Goal: Task Accomplishment & Management: Complete application form

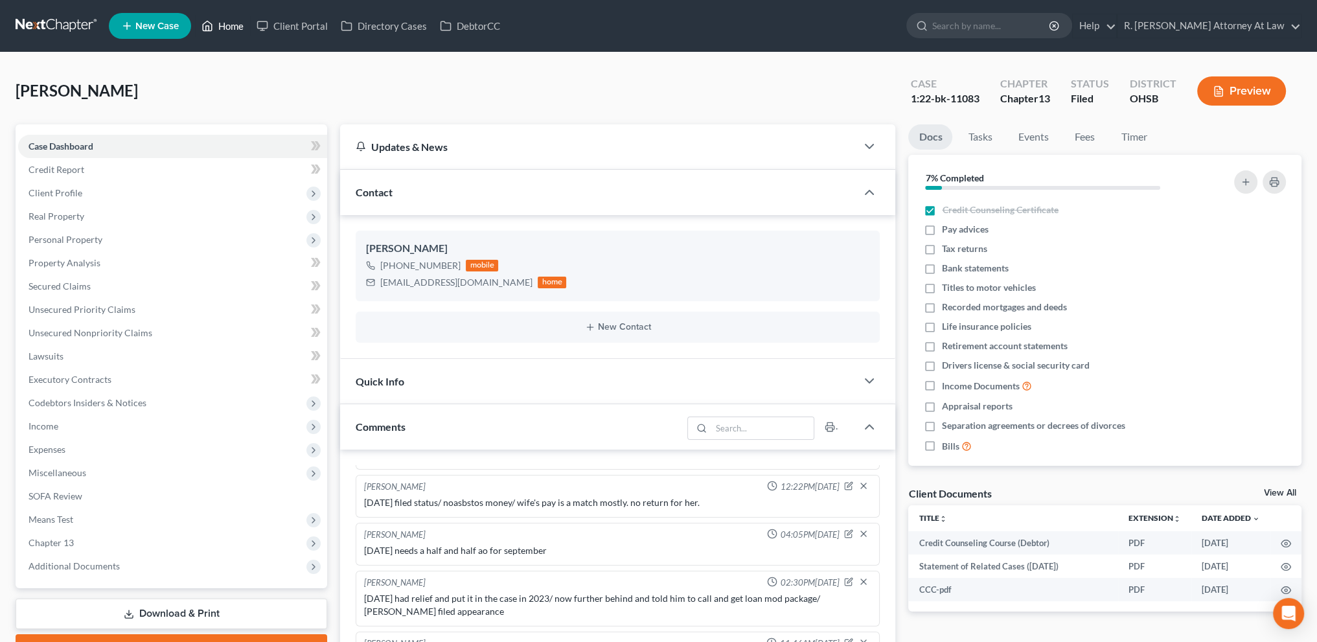
click at [218, 23] on link "Home" at bounding box center [222, 25] width 55 height 23
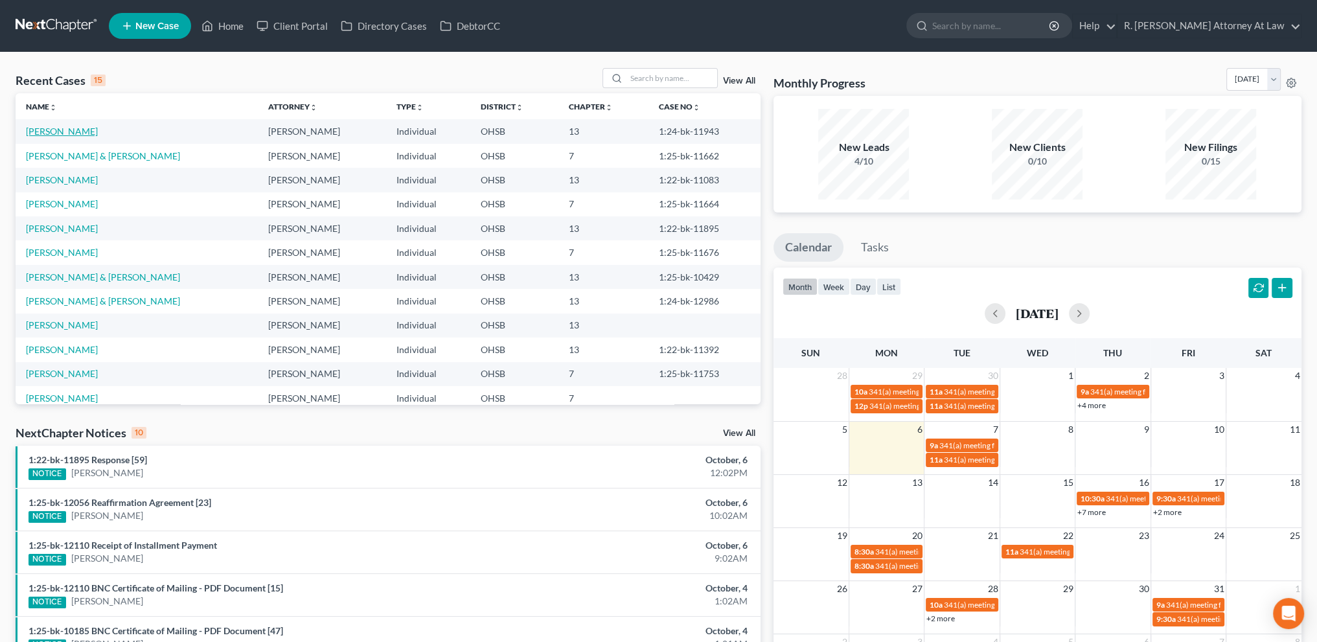
click at [58, 131] on link "[PERSON_NAME]" at bounding box center [62, 131] width 72 height 11
click at [58, 132] on link "[PERSON_NAME]" at bounding box center [62, 131] width 72 height 11
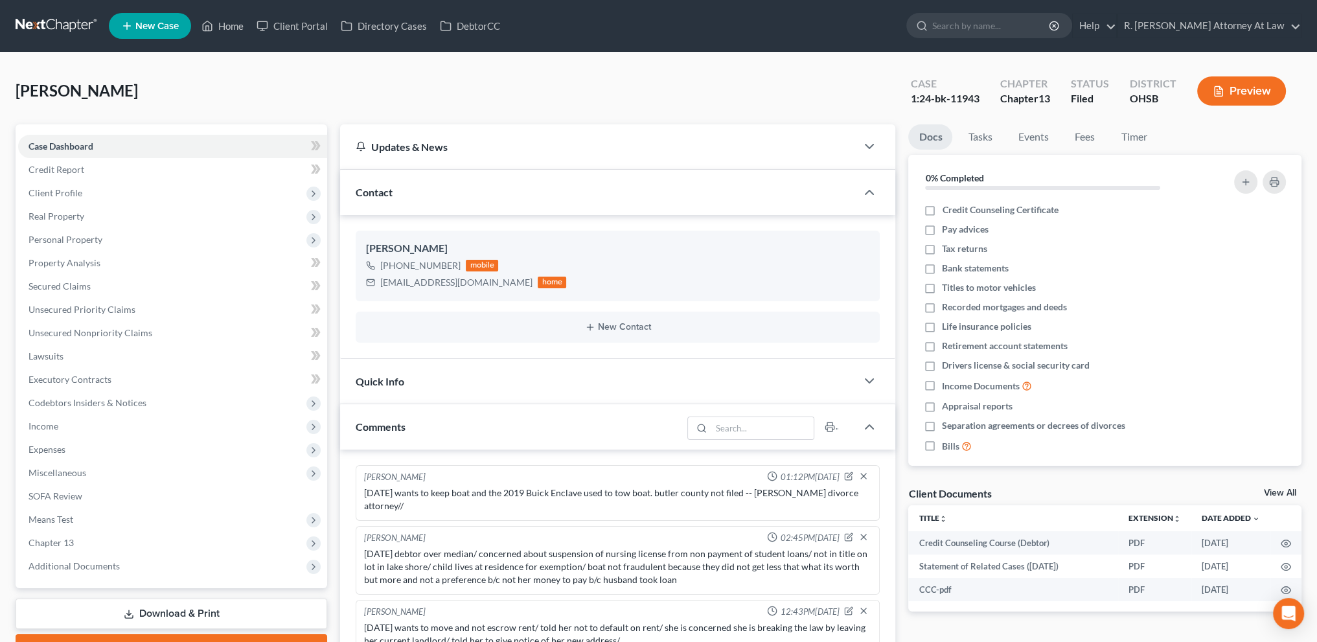
scroll to position [186, 0]
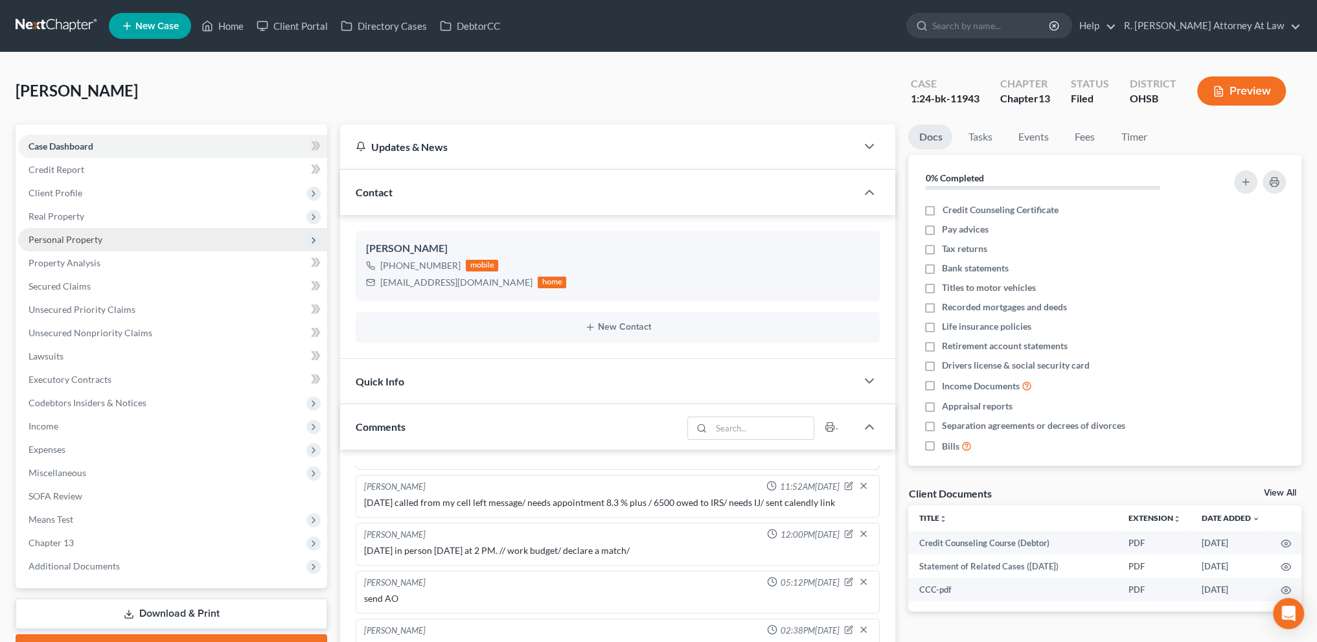
click at [56, 239] on span "Personal Property" at bounding box center [66, 239] width 74 height 11
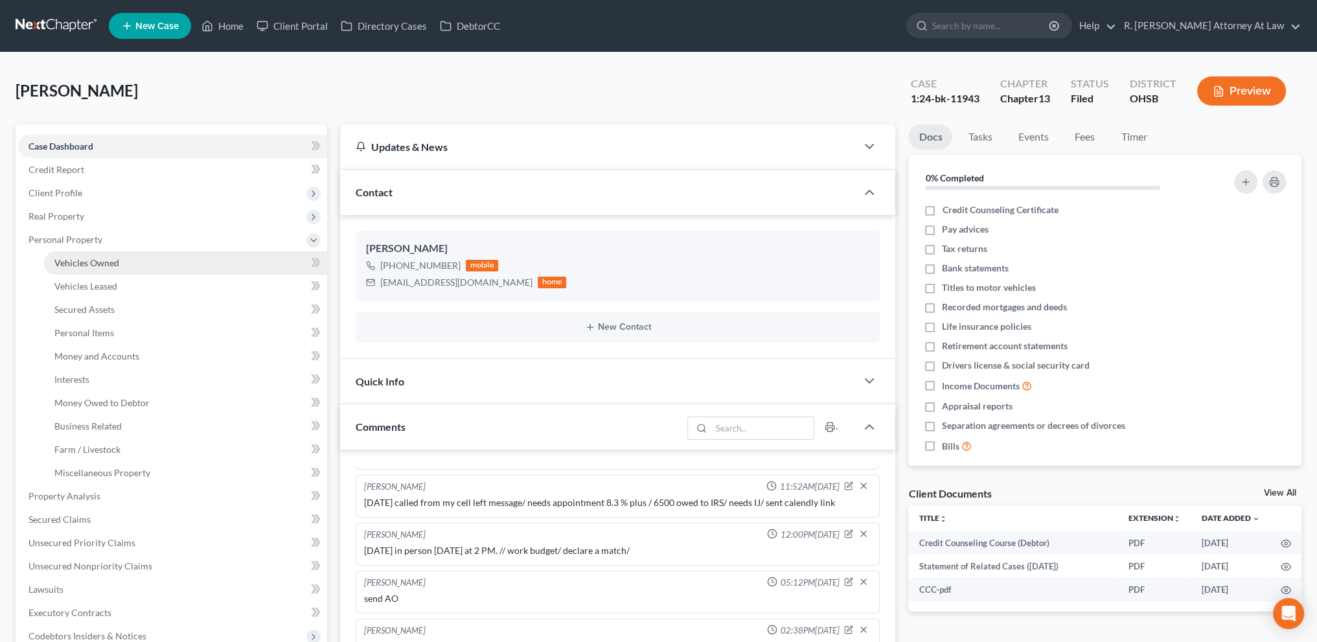
click at [70, 259] on span "Vehicles Owned" at bounding box center [86, 262] width 65 height 11
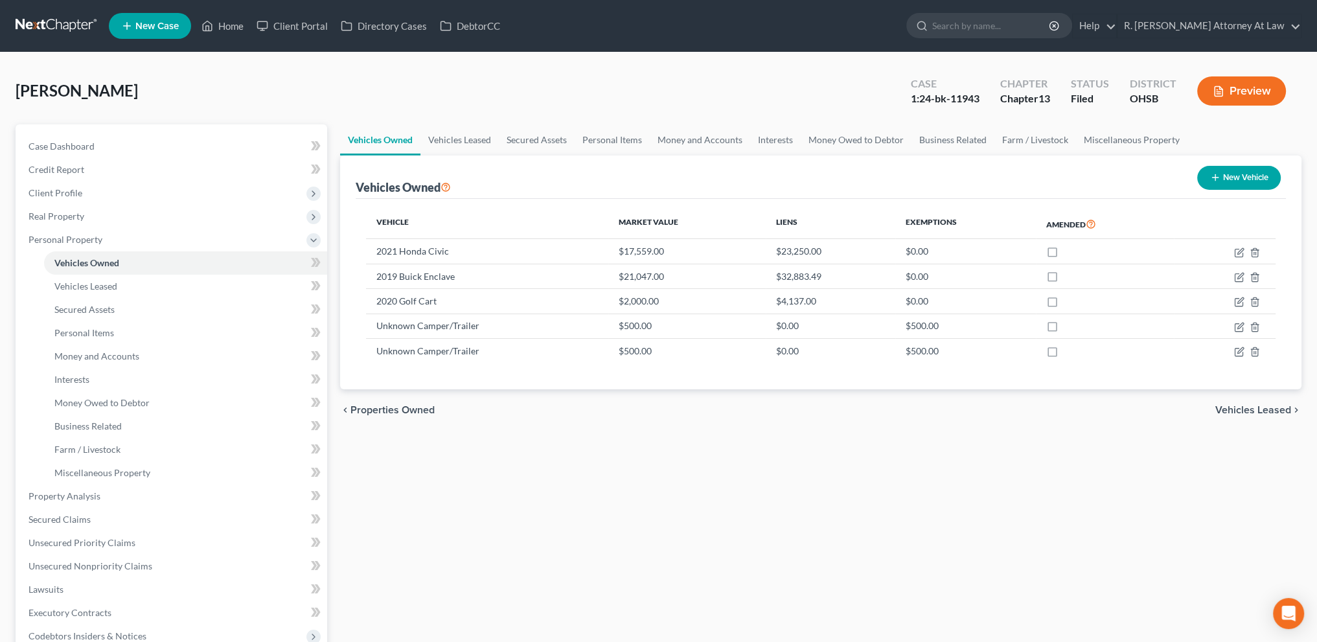
scroll to position [302, 0]
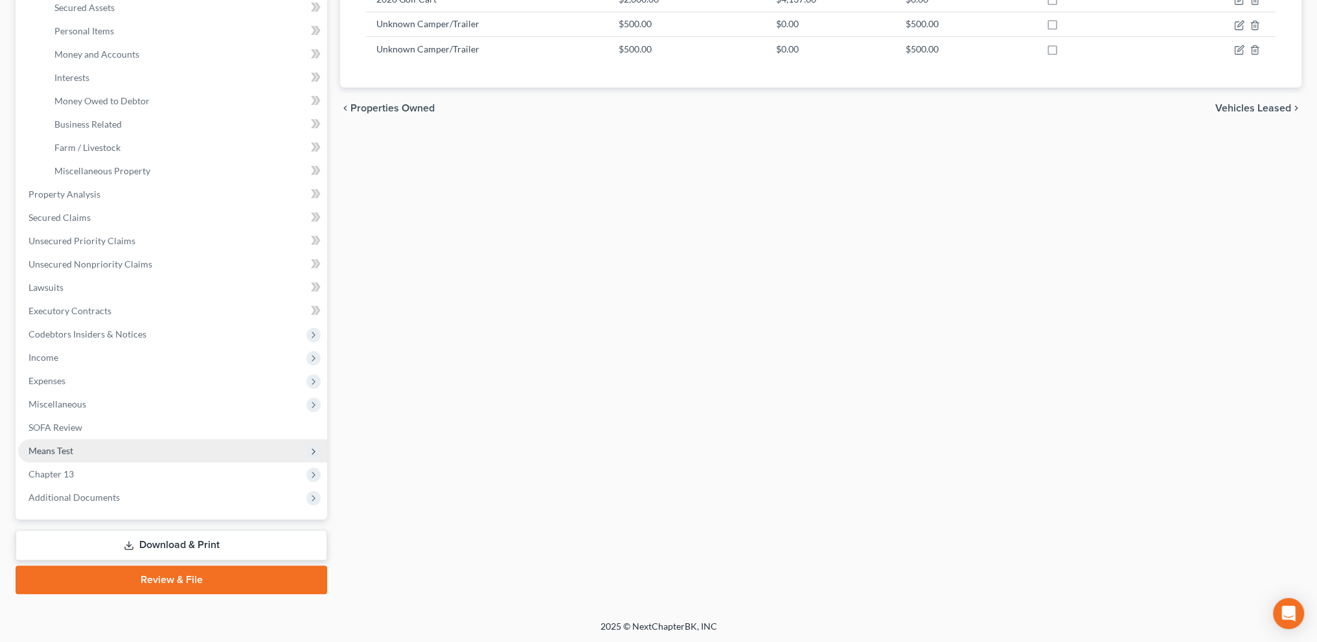
click at [56, 453] on span "Means Test" at bounding box center [51, 450] width 45 height 11
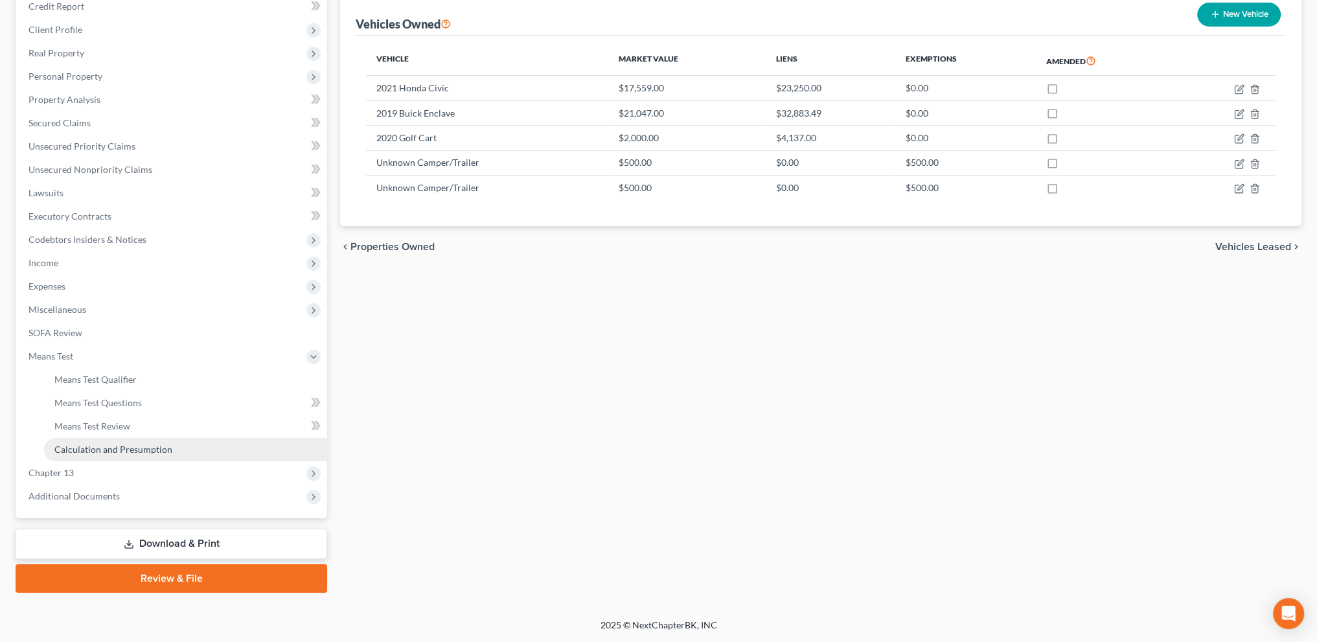
scroll to position [162, 0]
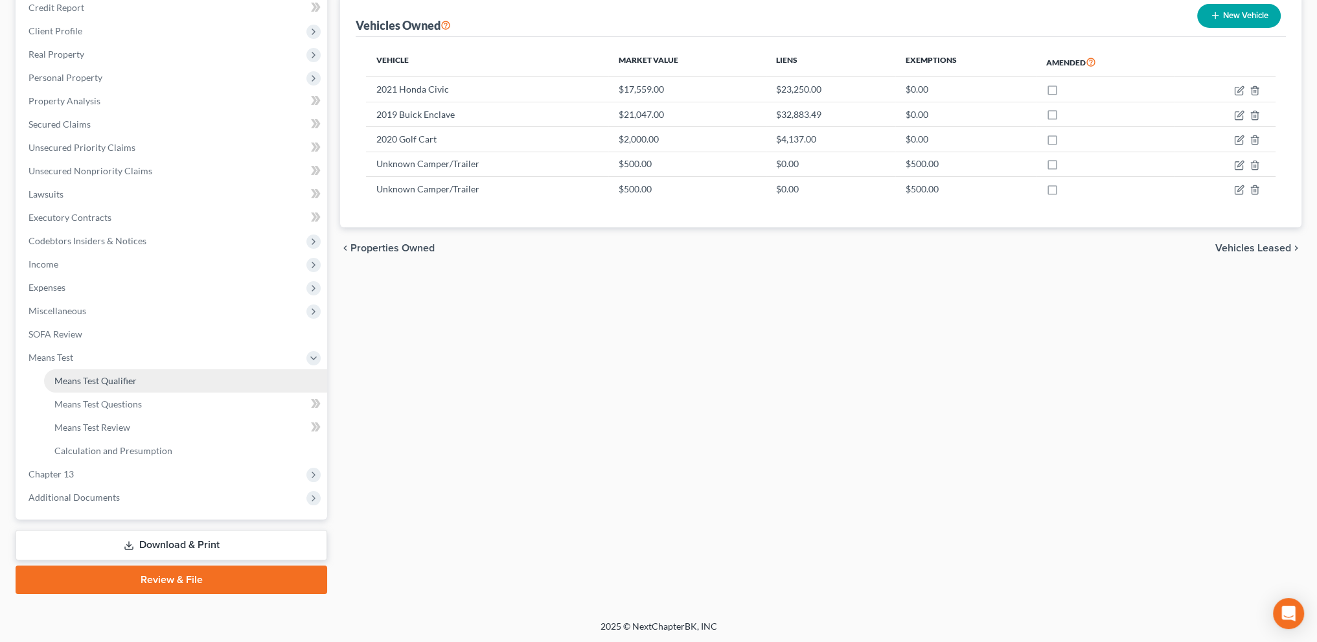
click at [76, 382] on span "Means Test Qualifier" at bounding box center [95, 380] width 82 height 11
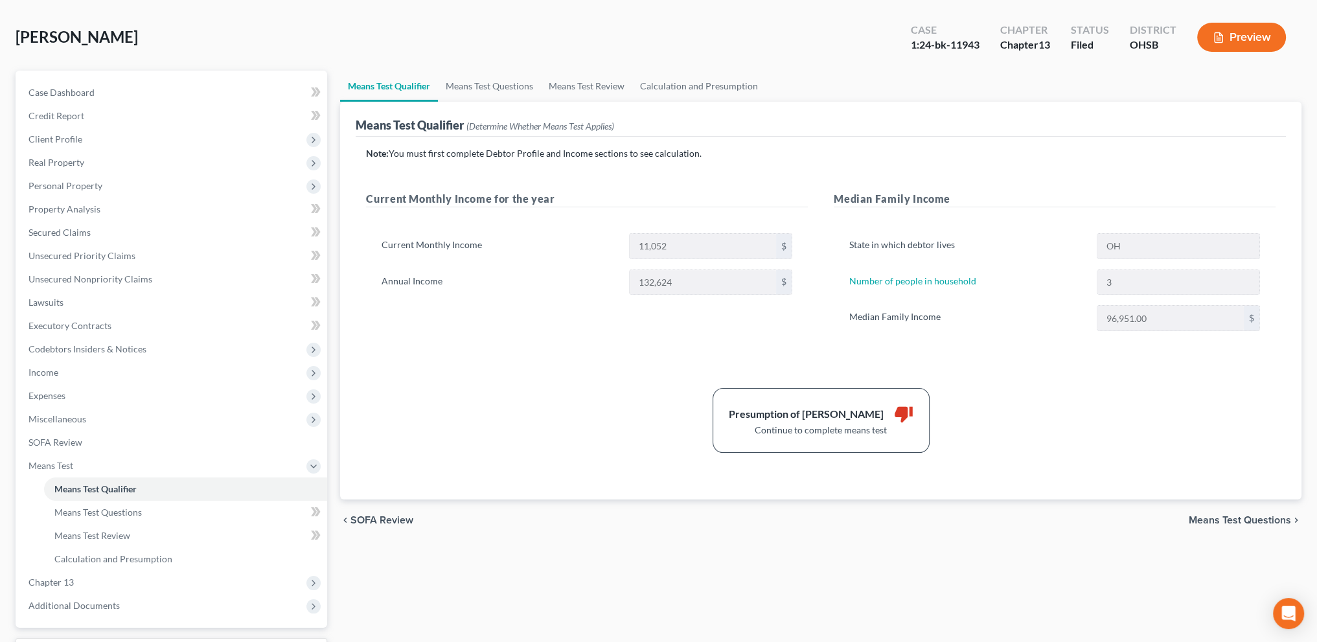
scroll to position [162, 0]
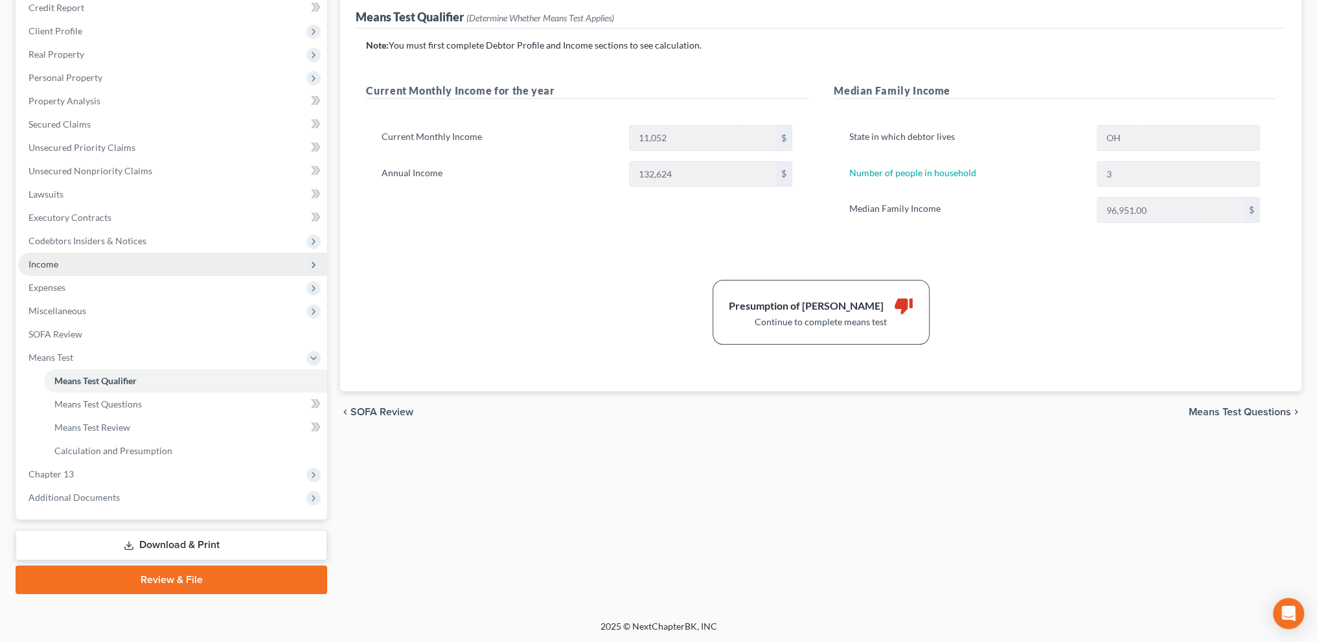
click at [47, 261] on span "Income" at bounding box center [44, 264] width 30 height 11
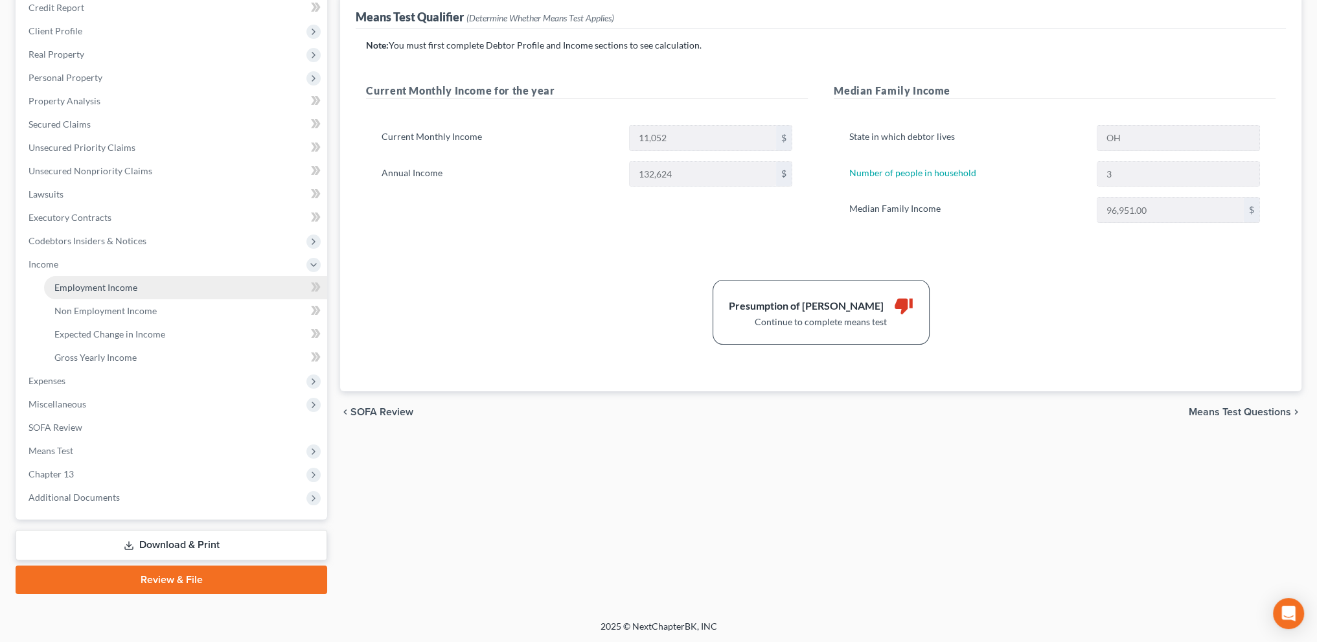
click at [60, 282] on span "Employment Income" at bounding box center [95, 287] width 83 height 11
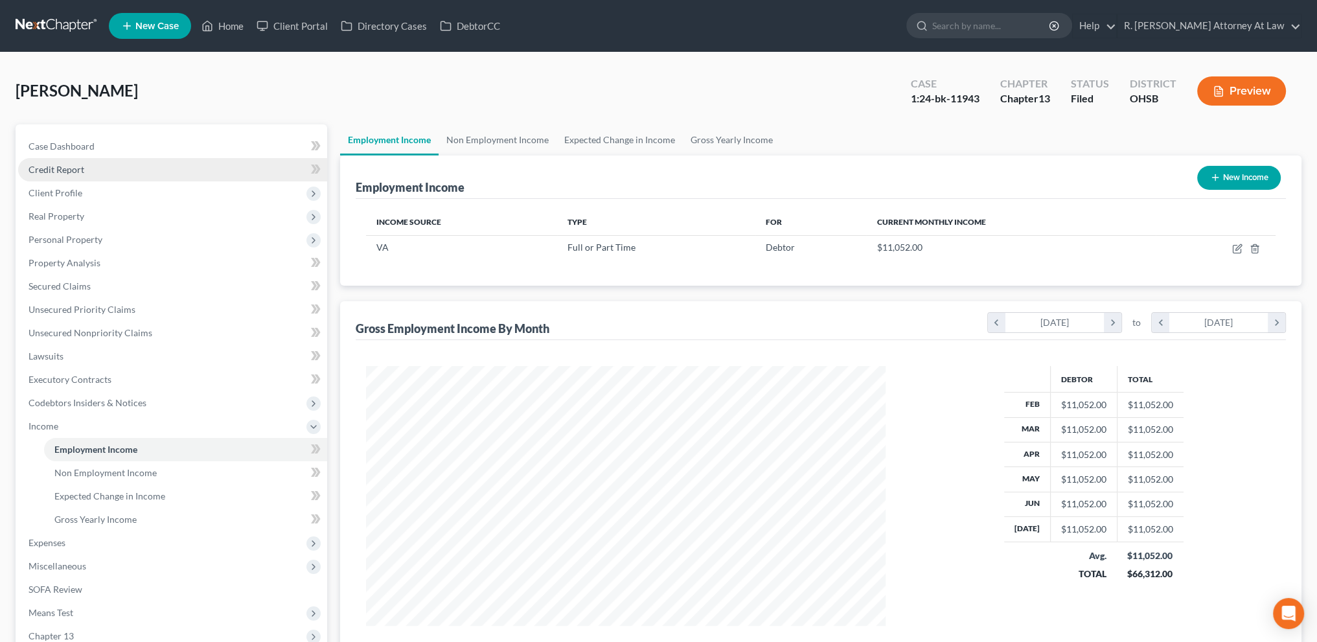
click at [49, 165] on span "Credit Report" at bounding box center [57, 169] width 56 height 11
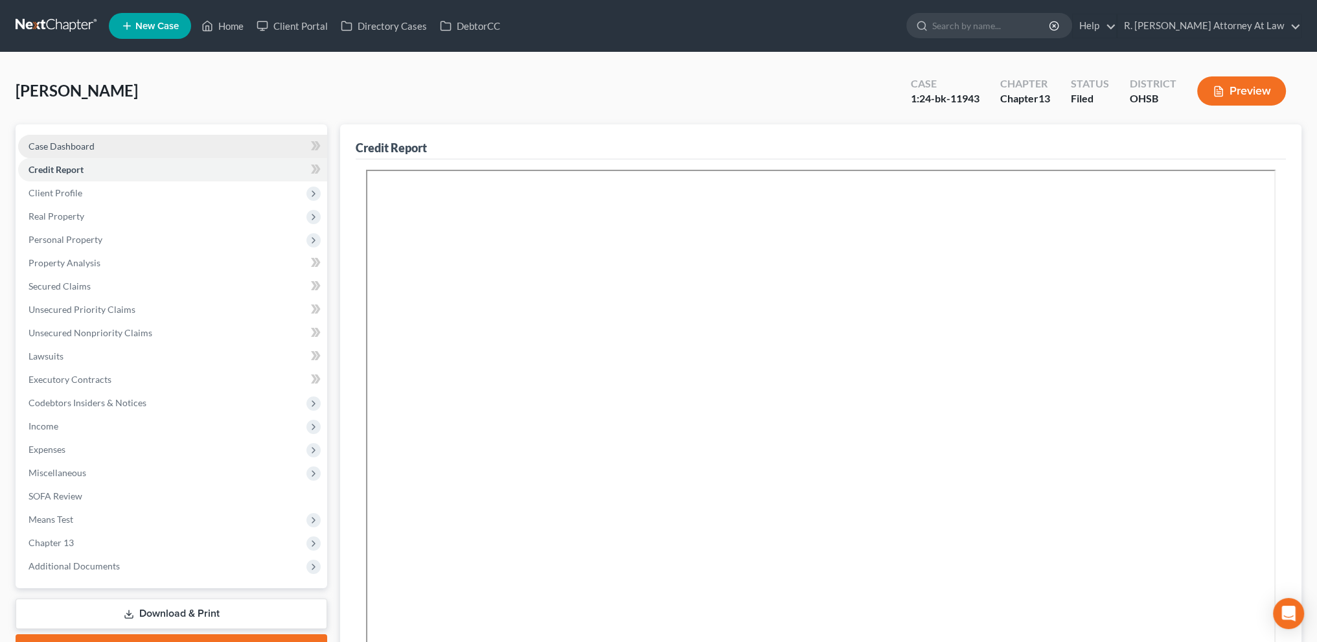
click at [52, 143] on span "Case Dashboard" at bounding box center [62, 146] width 66 height 11
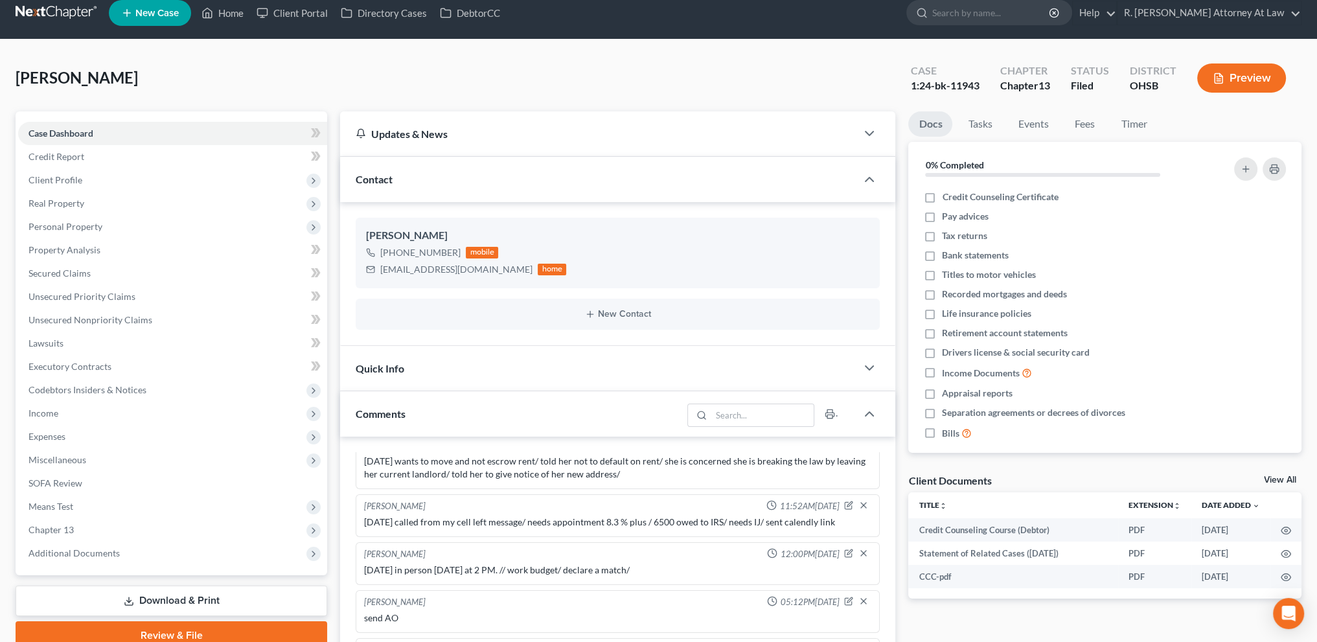
scroll to position [16, 0]
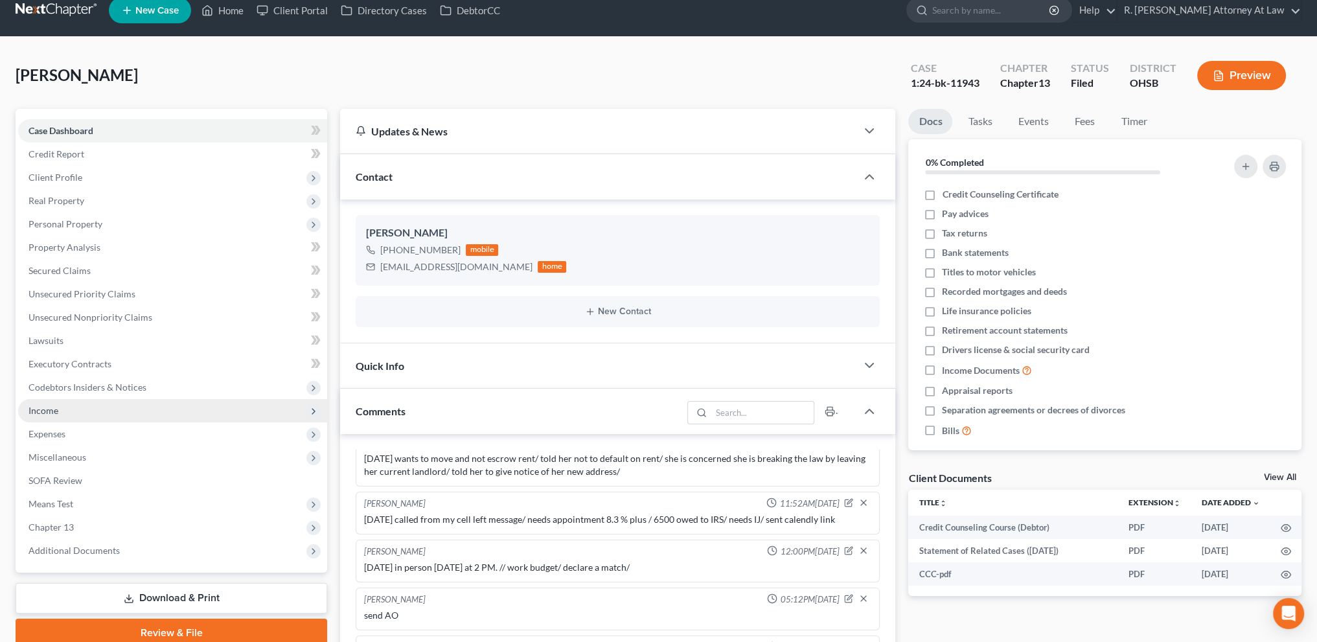
click at [55, 409] on span "Income" at bounding box center [44, 410] width 30 height 11
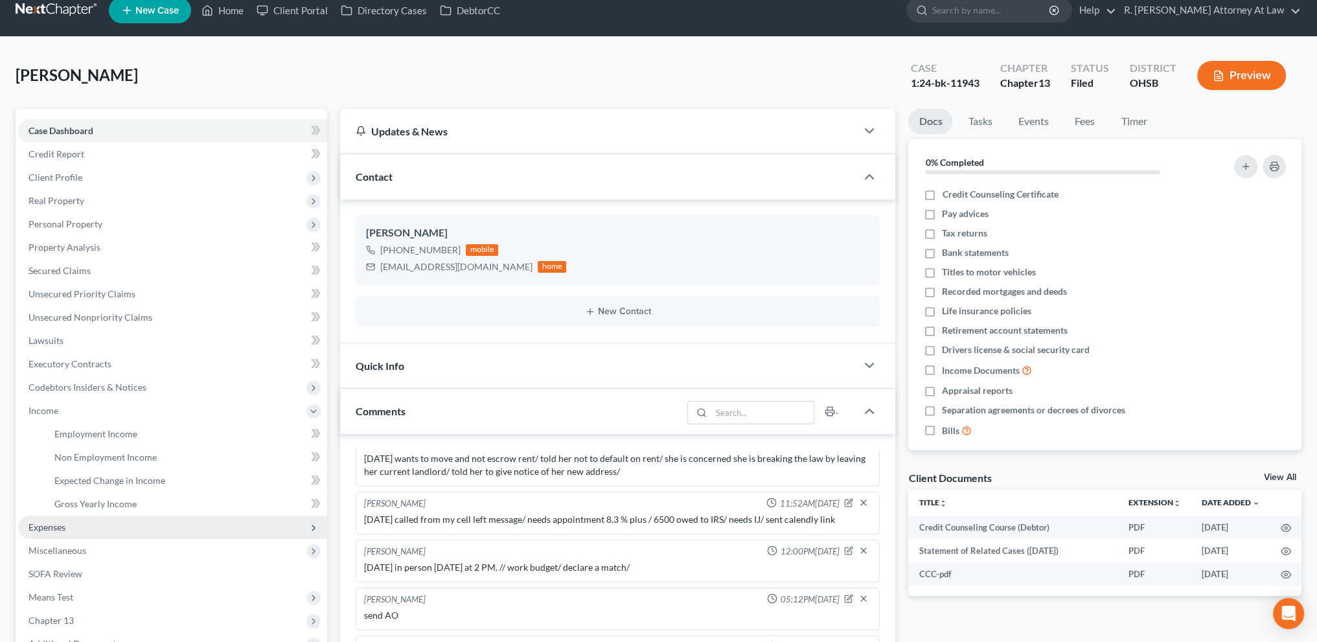
click at [58, 522] on span "Expenses" at bounding box center [47, 527] width 37 height 11
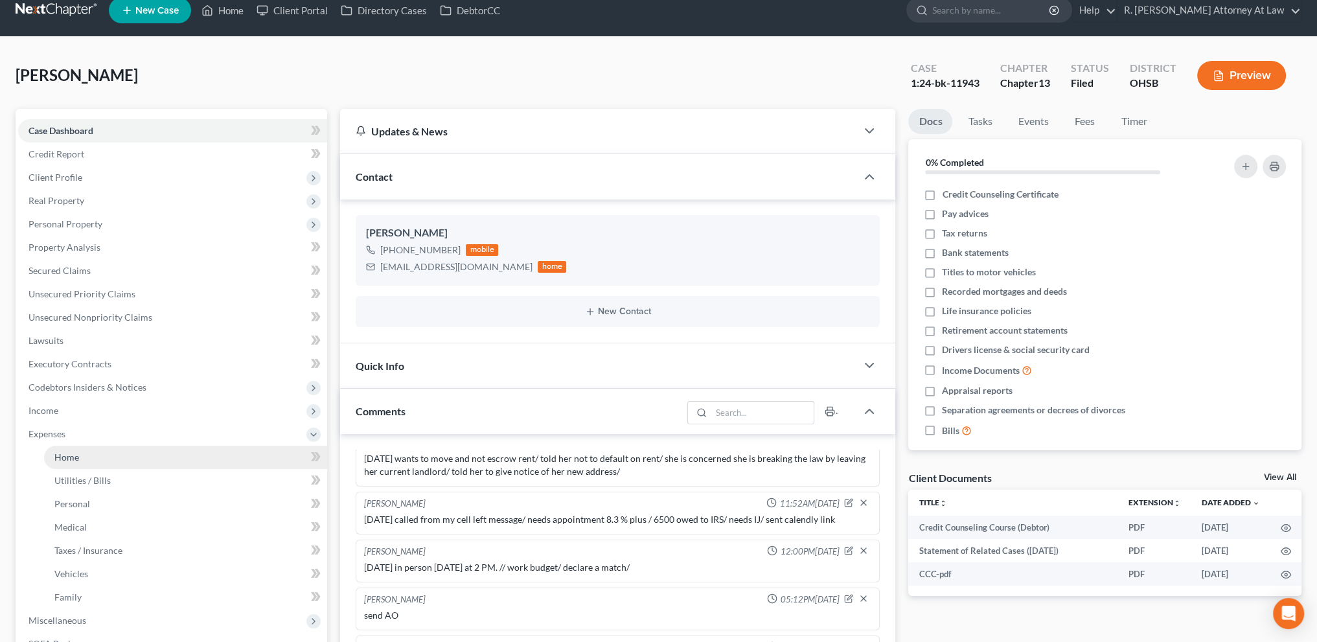
click at [56, 457] on span "Home" at bounding box center [66, 457] width 25 height 11
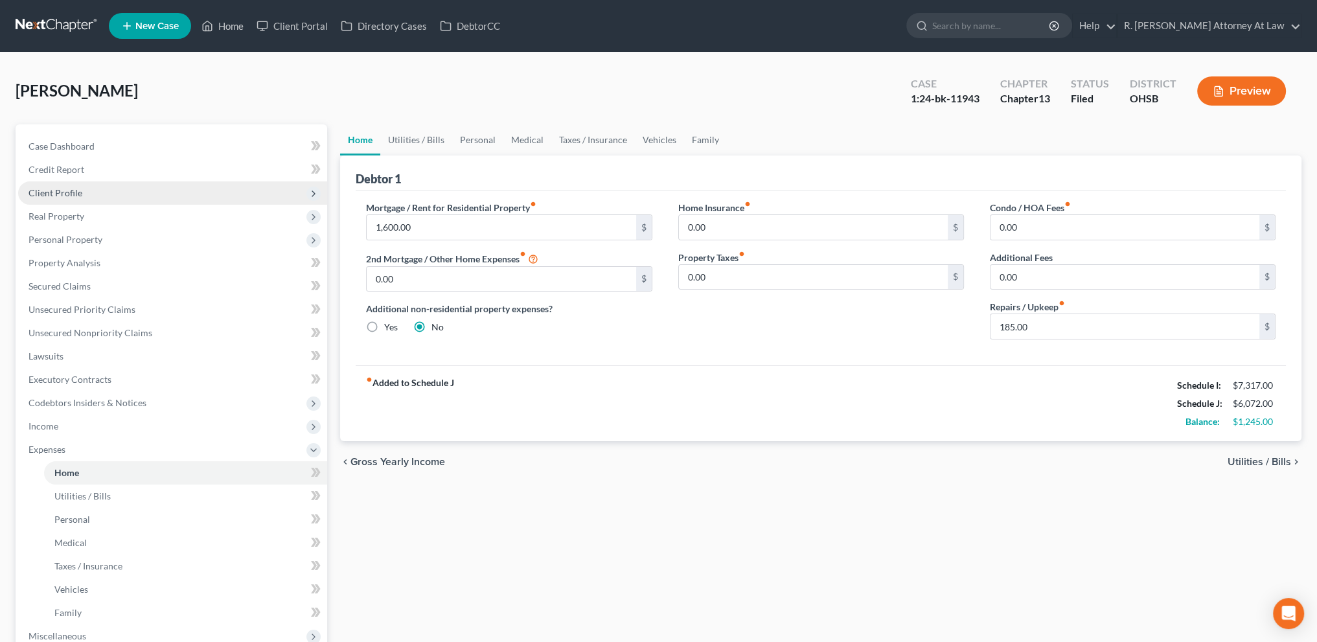
click at [63, 187] on span "Client Profile" at bounding box center [56, 192] width 54 height 11
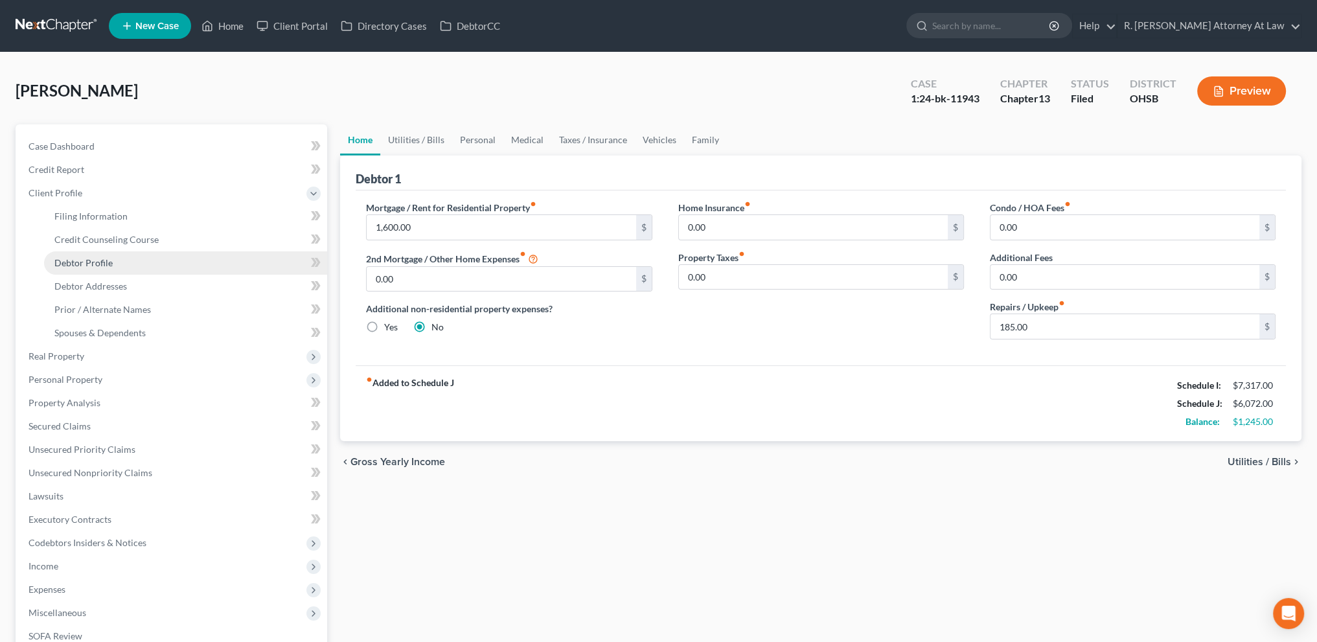
click at [65, 261] on span "Debtor Profile" at bounding box center [83, 262] width 58 height 11
select select "2"
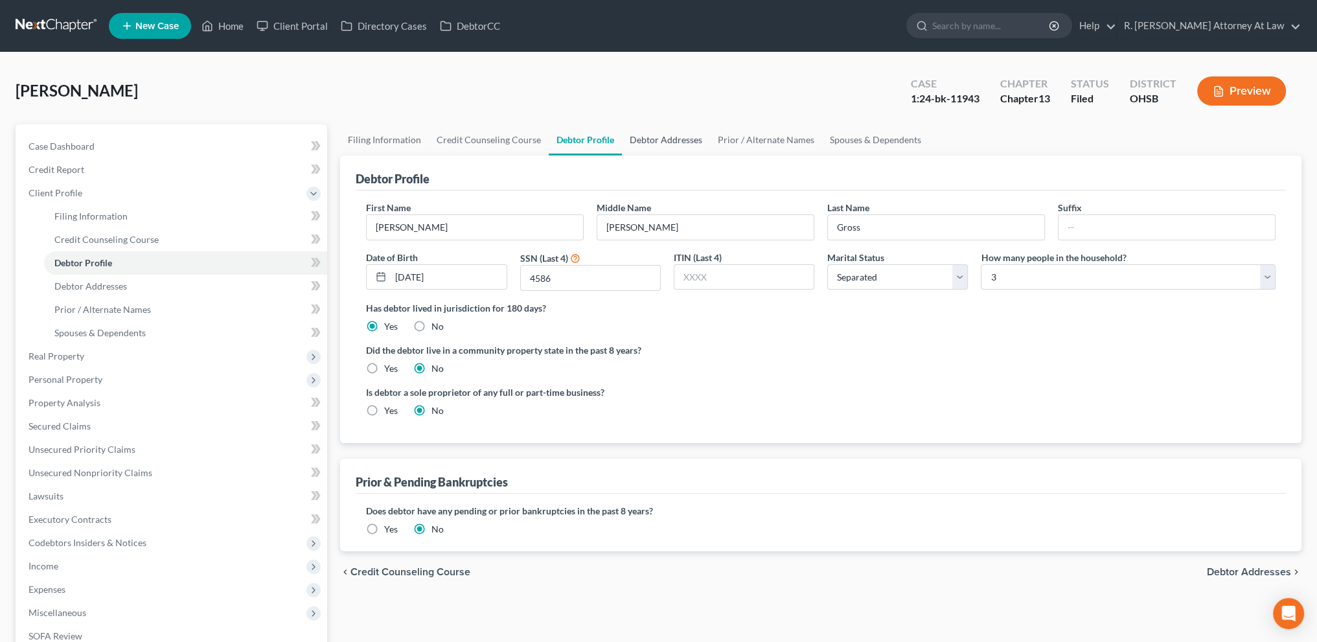
click at [649, 139] on link "Debtor Addresses" at bounding box center [666, 139] width 88 height 31
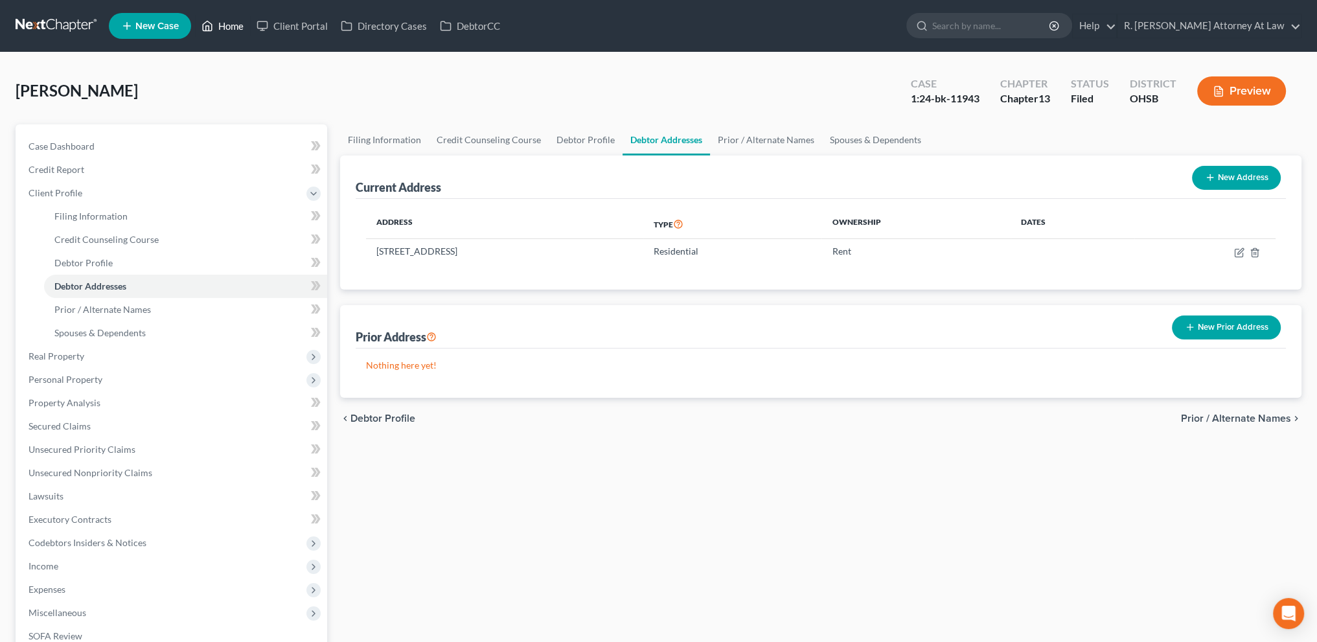
click at [228, 25] on link "Home" at bounding box center [222, 25] width 55 height 23
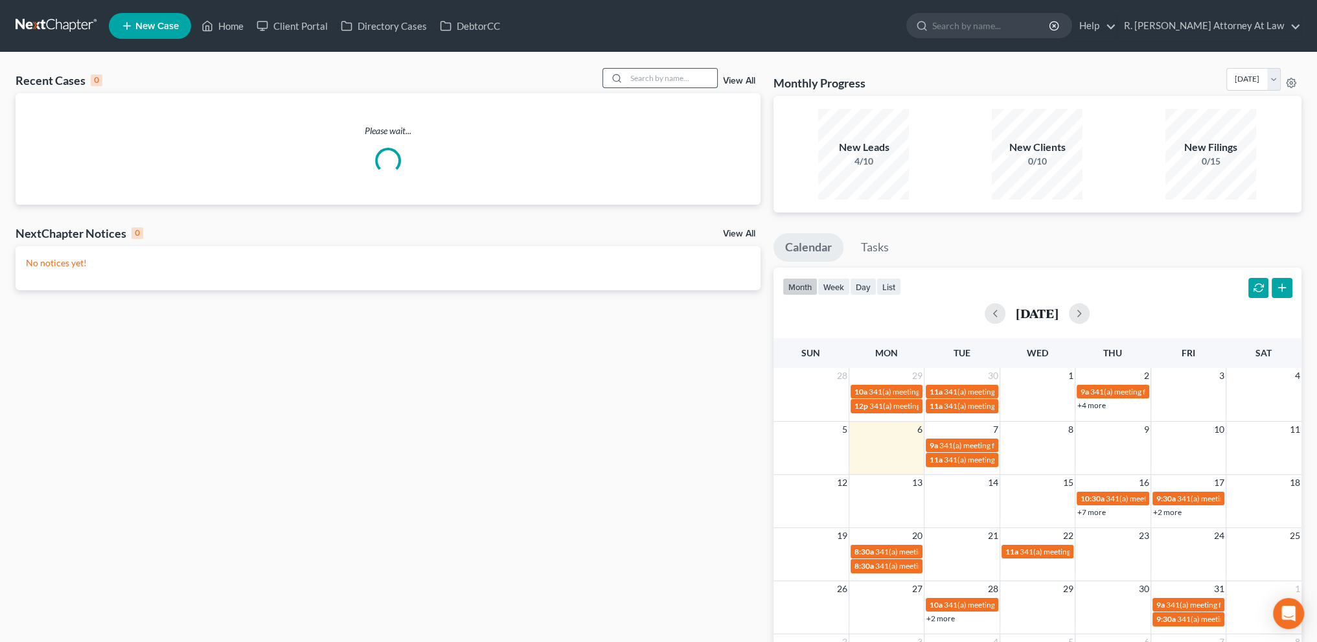
click at [673, 78] on input "search" at bounding box center [672, 78] width 91 height 19
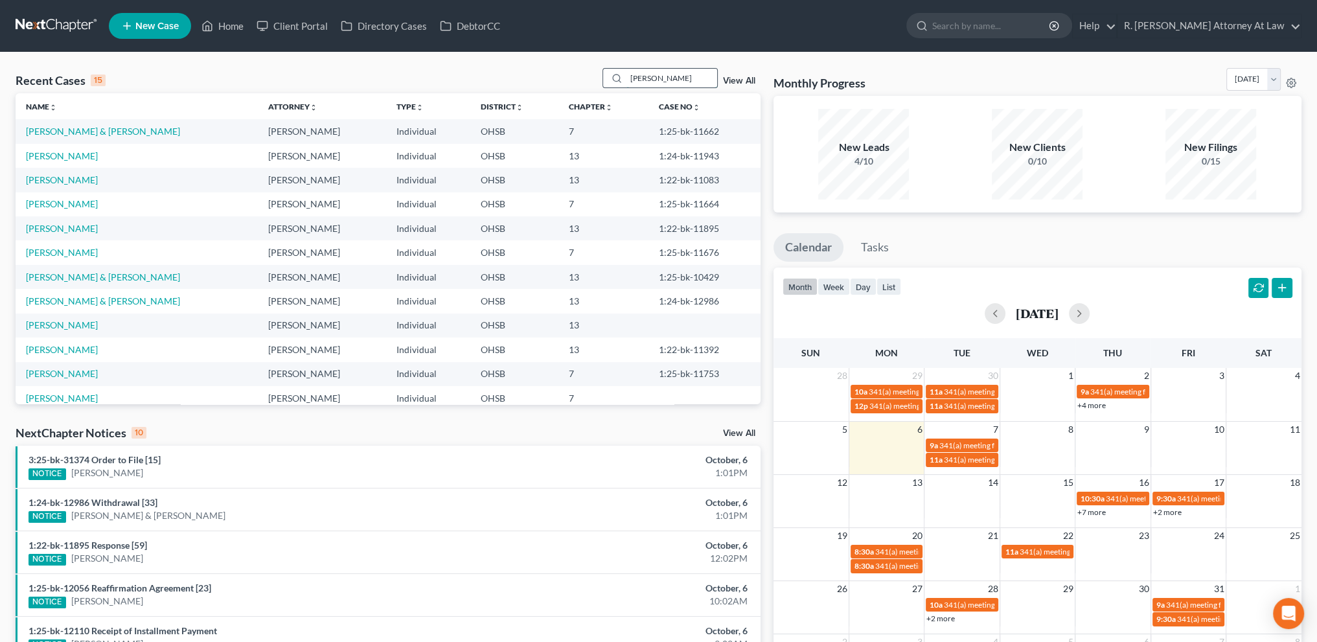
type input "[PERSON_NAME]"
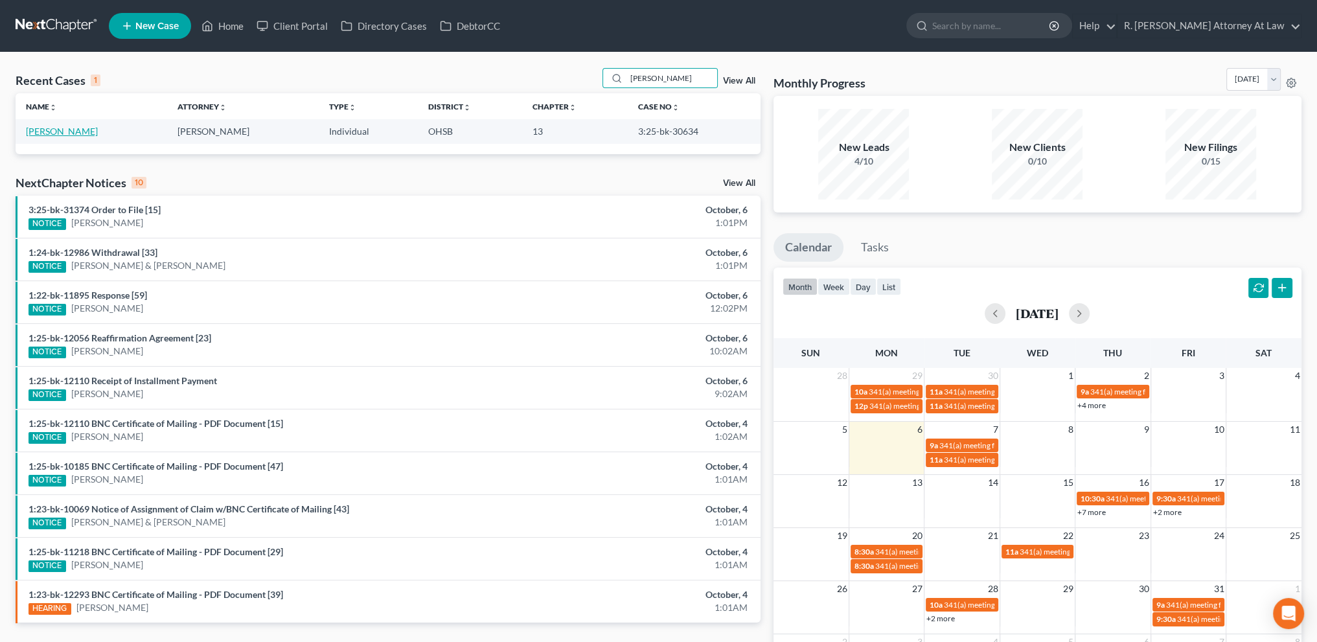
click at [49, 132] on link "[PERSON_NAME]" at bounding box center [62, 131] width 72 height 11
